Goal: Task Accomplishment & Management: Use online tool/utility

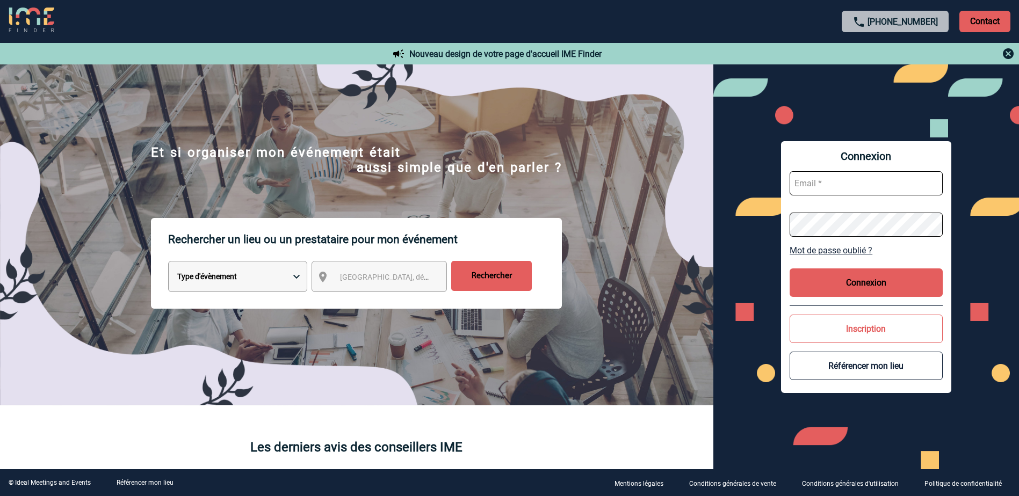
click at [864, 186] on input "text" at bounding box center [866, 183] width 153 height 24
type input "Eva.LOPEZ@sanofi.com"
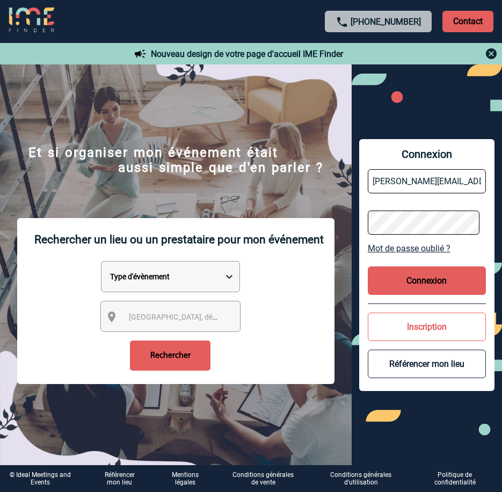
click at [437, 276] on button "Connexion" at bounding box center [427, 281] width 118 height 28
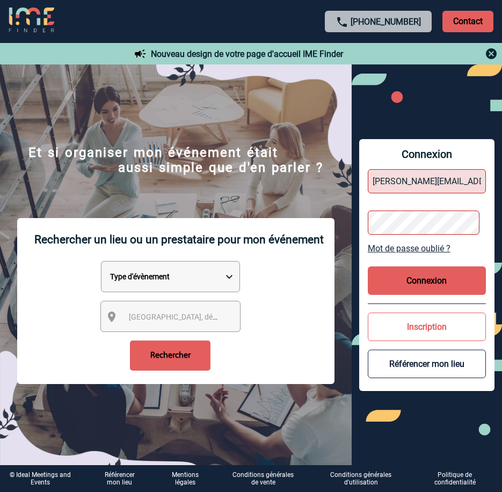
click at [418, 281] on button "Connexion" at bounding box center [427, 281] width 118 height 28
click at [419, 282] on button "Connexion" at bounding box center [427, 281] width 118 height 28
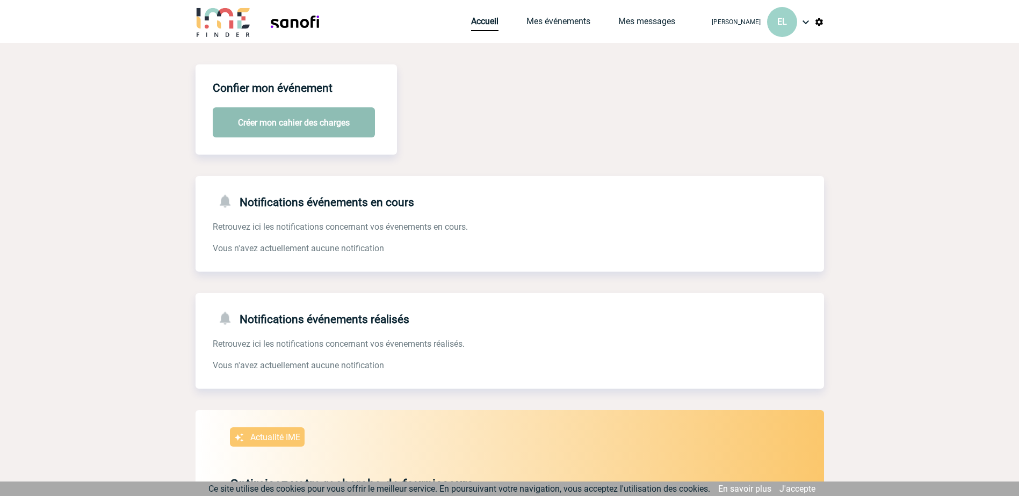
click at [341, 121] on button "Créer mon cahier des charges" at bounding box center [294, 122] width 162 height 30
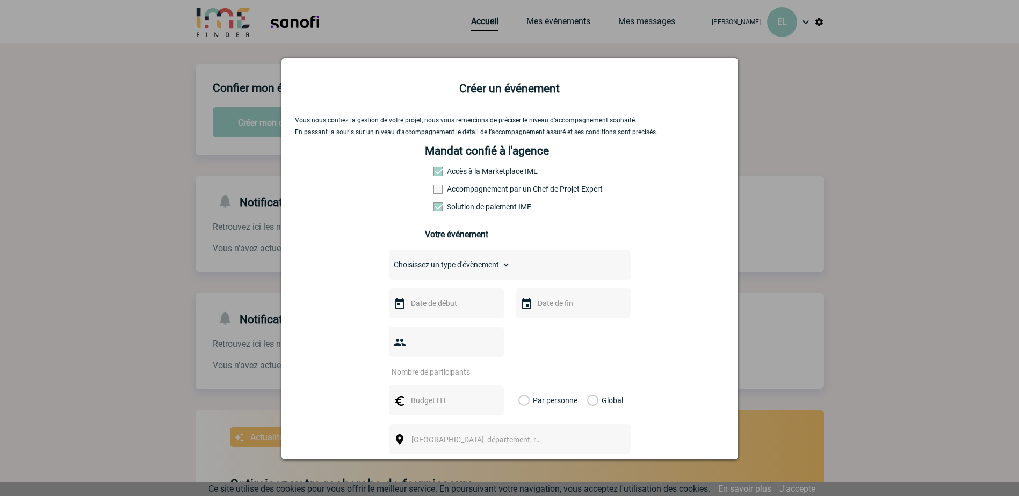
click at [510, 229] on div at bounding box center [509, 248] width 1019 height 496
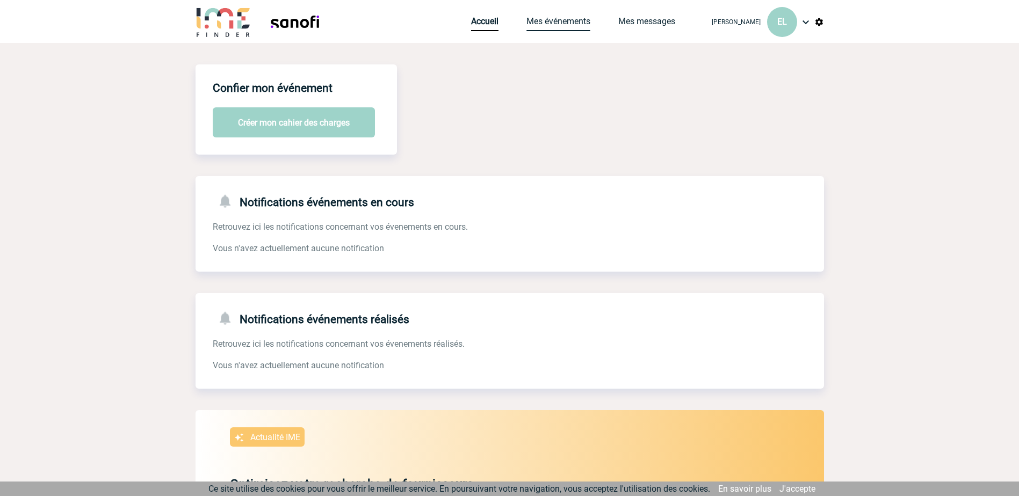
click at [510, 23] on link "Mes événements" at bounding box center [559, 23] width 64 height 15
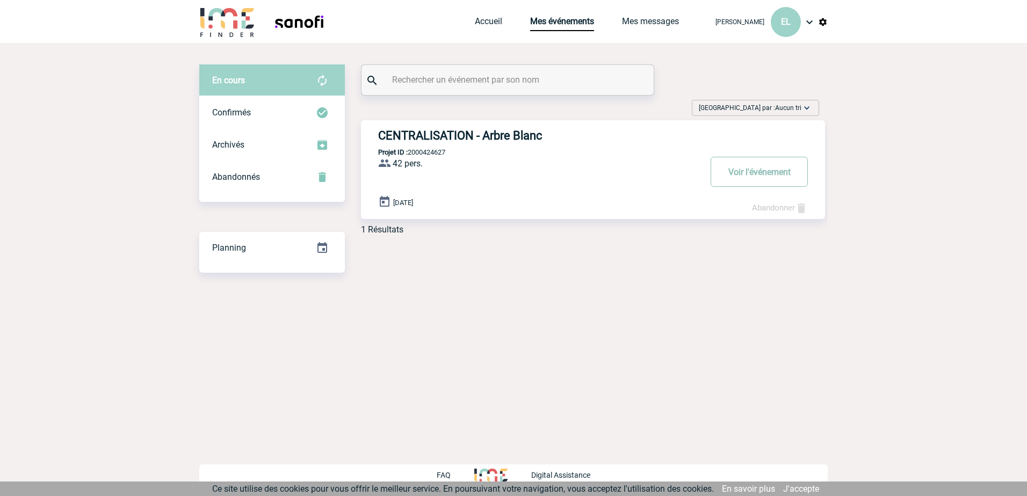
click at [762, 177] on button "Voir l'événement" at bounding box center [759, 172] width 97 height 30
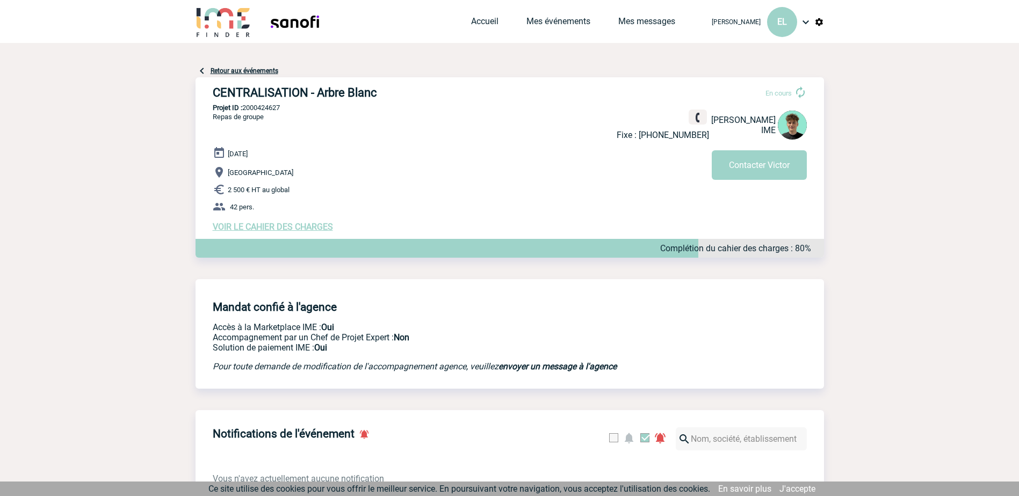
click at [291, 226] on span "VOIR LE CAHIER DES CHARGES" at bounding box center [273, 227] width 120 height 10
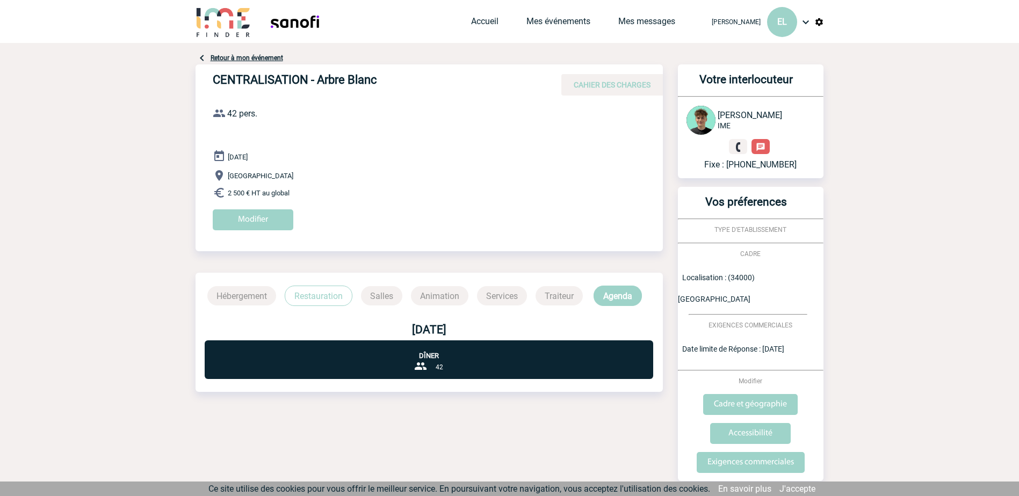
click at [81, 23] on div "[PERSON_NAME] EL Accueil Mes événements" at bounding box center [509, 21] width 1019 height 43
click at [201, 59] on img at bounding box center [202, 58] width 13 height 13
click at [202, 58] on img at bounding box center [202, 58] width 13 height 13
